Goal: Check status: Check status

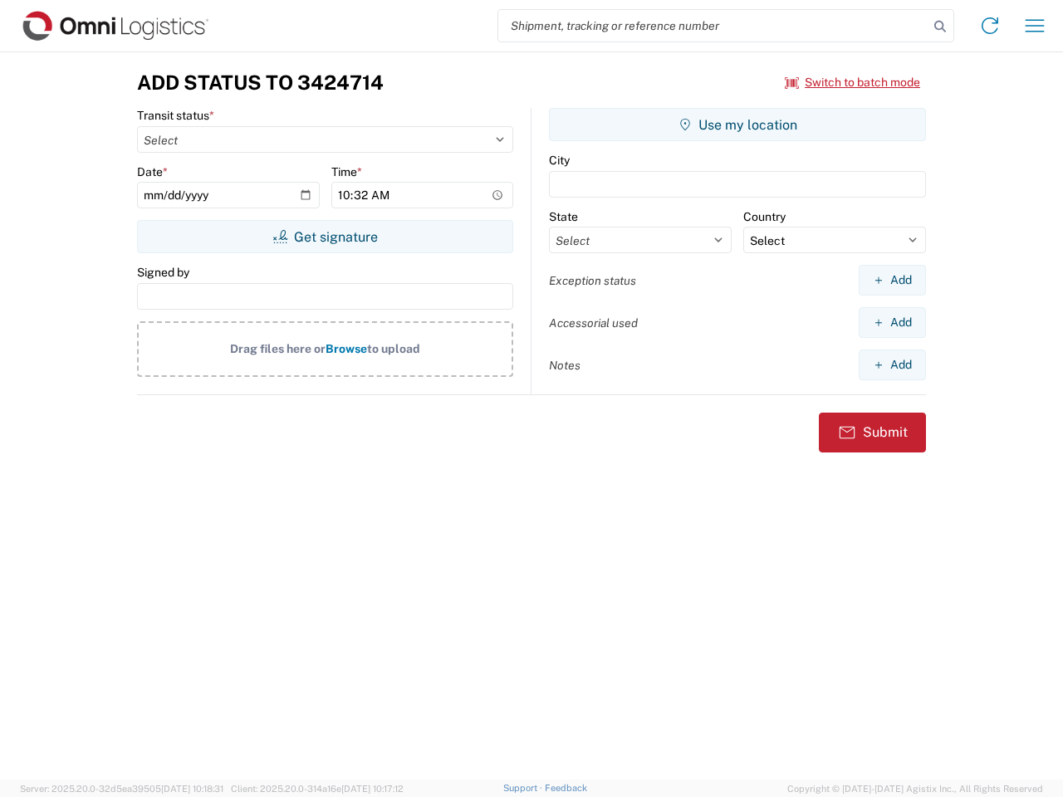
click at [714, 26] on input "search" at bounding box center [713, 26] width 430 height 32
click at [940, 27] on icon at bounding box center [940, 26] width 23 height 23
click at [990, 26] on icon at bounding box center [990, 25] width 27 height 27
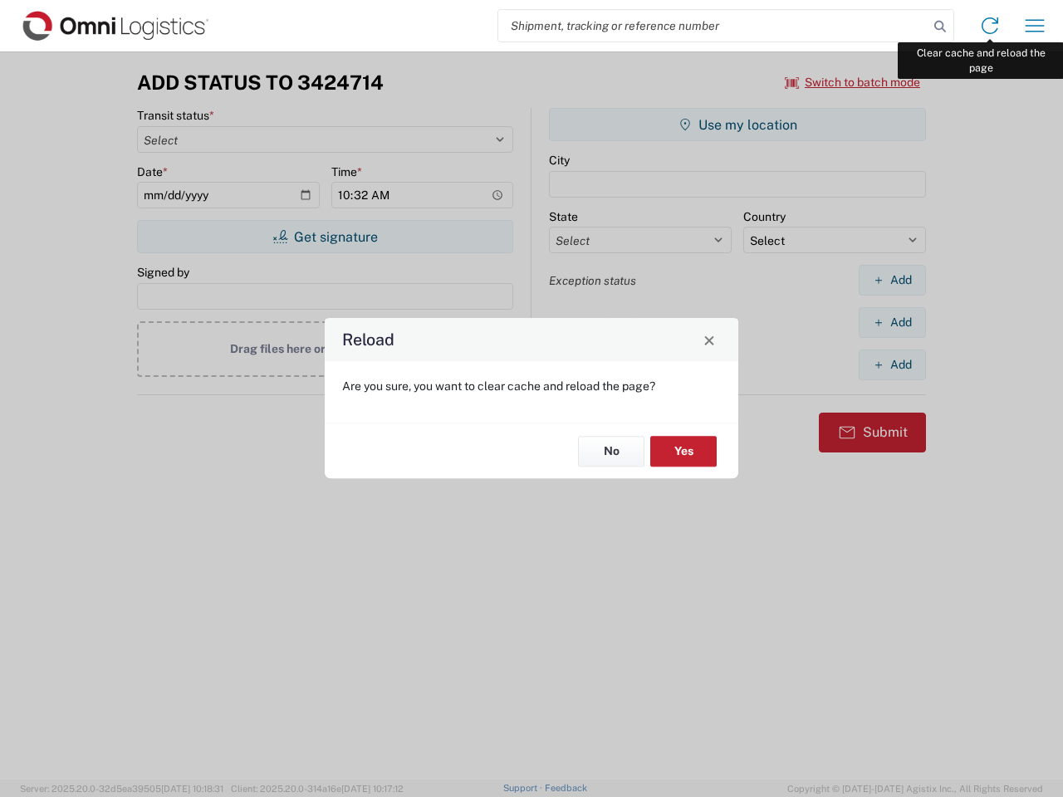
click at [1035, 26] on div "Reload Are you sure, you want to clear cache and reload the page? No Yes" at bounding box center [531, 398] width 1063 height 797
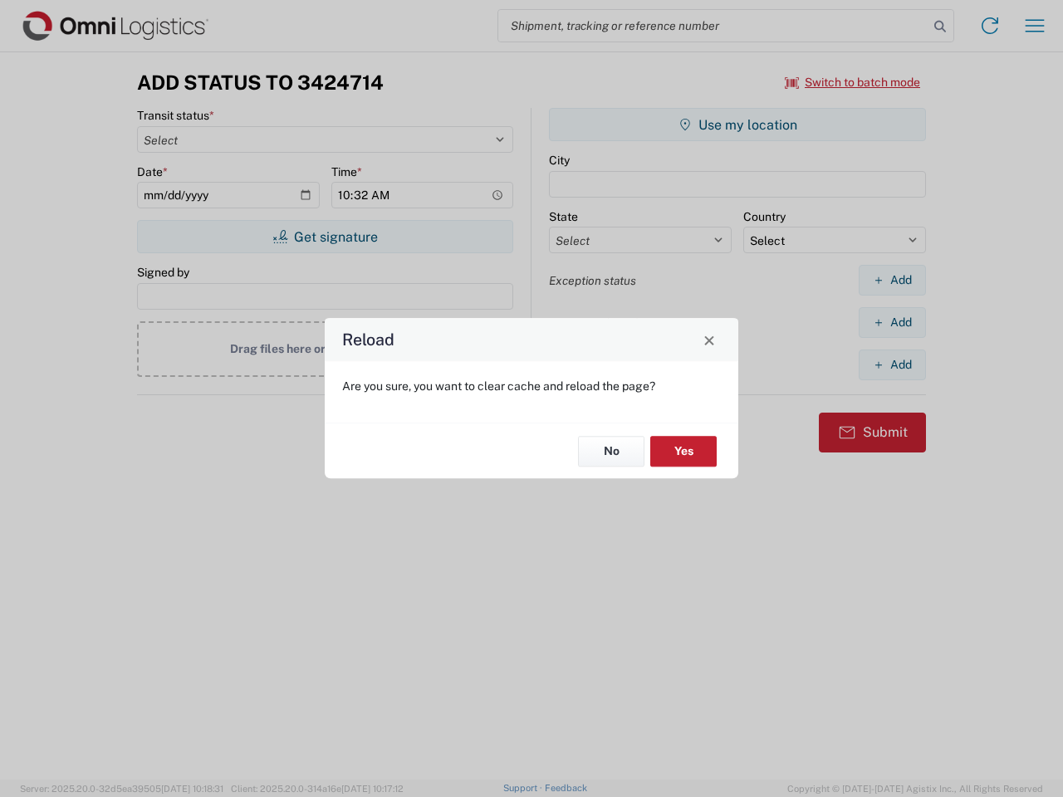
click at [853, 82] on div "Reload Are you sure, you want to clear cache and reload the page? No Yes" at bounding box center [531, 398] width 1063 height 797
click at [325, 237] on div "Reload Are you sure, you want to clear cache and reload the page? No Yes" at bounding box center [531, 398] width 1063 height 797
click at [738, 125] on div "Reload Are you sure, you want to clear cache and reload the page? No Yes" at bounding box center [531, 398] width 1063 height 797
click at [892, 280] on div "Reload Are you sure, you want to clear cache and reload the page? No Yes" at bounding box center [531, 398] width 1063 height 797
click at [892, 322] on div "Reload Are you sure, you want to clear cache and reload the page? No Yes" at bounding box center [531, 398] width 1063 height 797
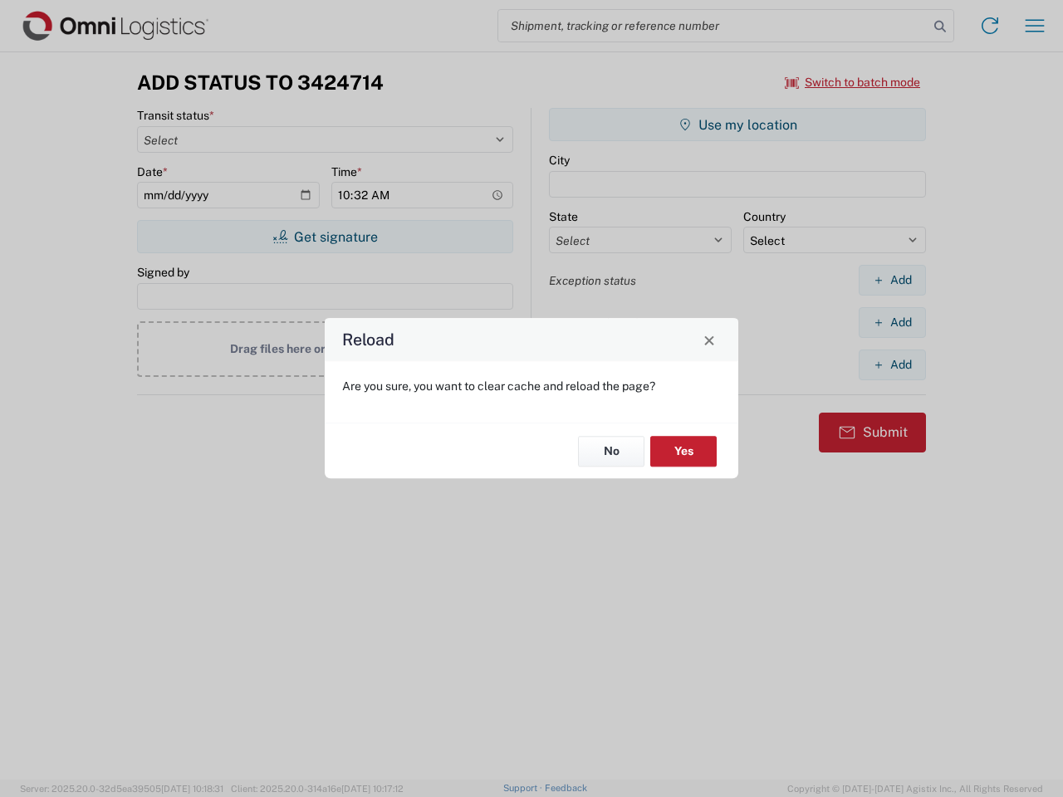
click at [892, 365] on div "Reload Are you sure, you want to clear cache and reload the page? No Yes" at bounding box center [531, 398] width 1063 height 797
